Goal: Navigation & Orientation: Find specific page/section

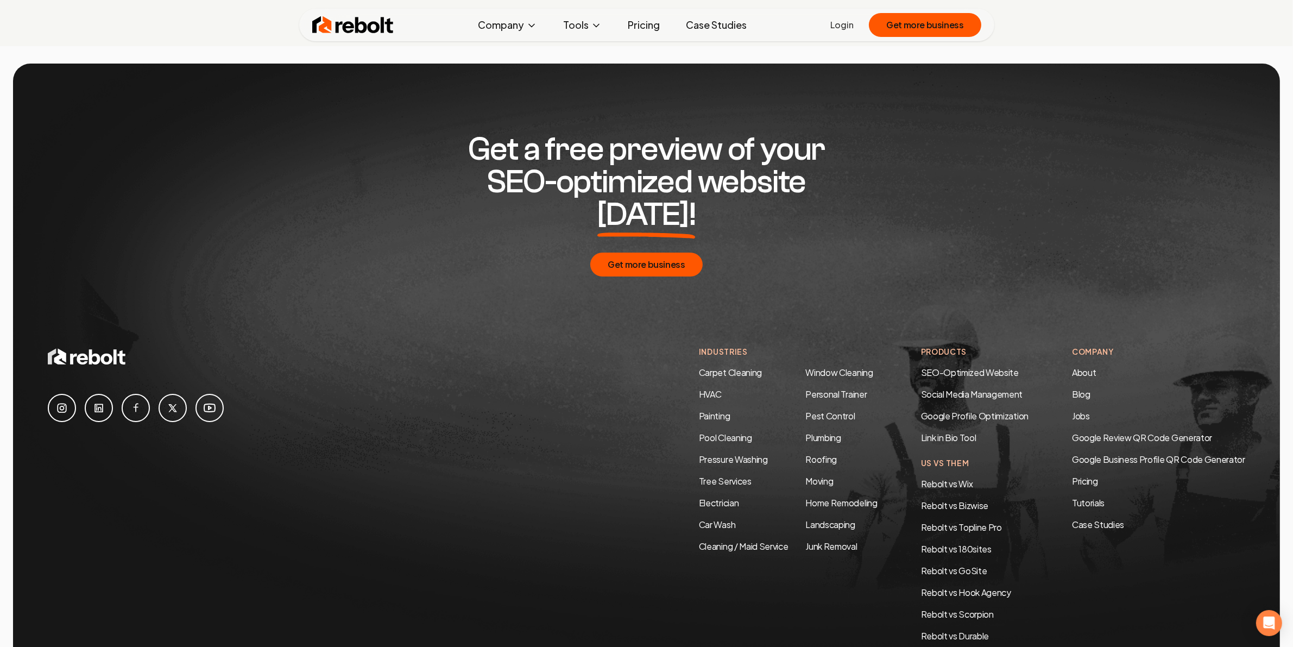
scroll to position [5204, 0]
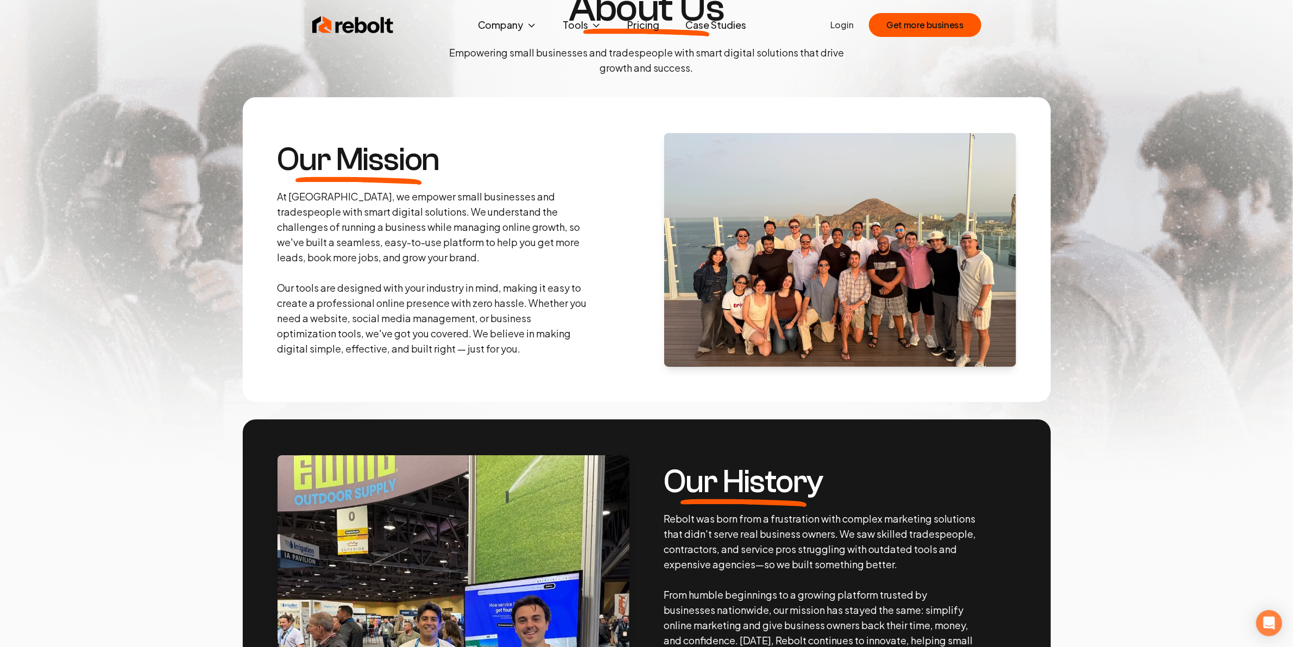
scroll to position [339, 0]
